Goal: Information Seeking & Learning: Learn about a topic

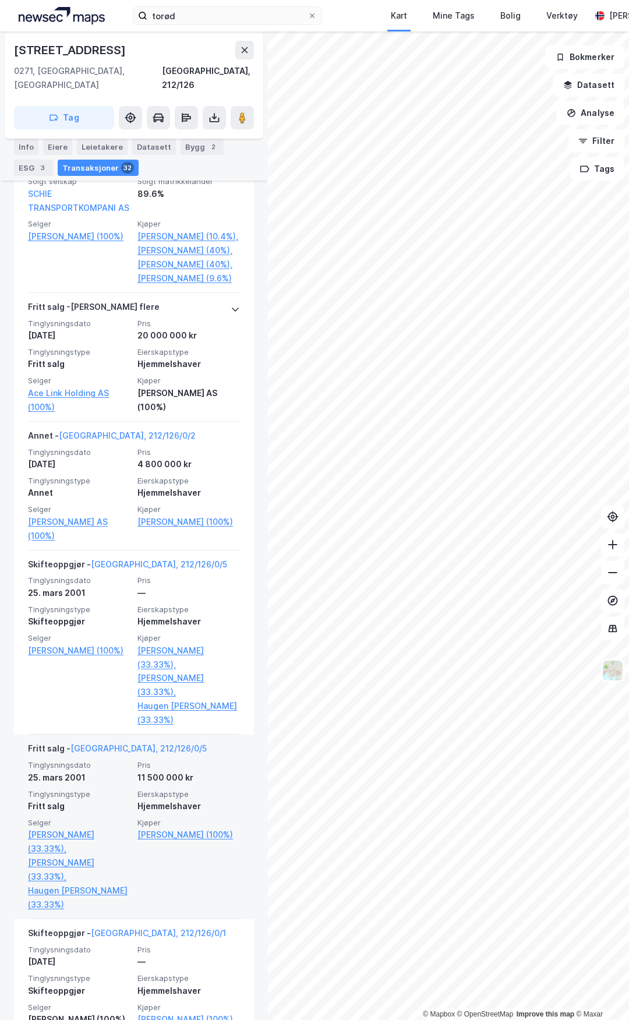
scroll to position [2622, 0]
